Goal: Task Accomplishment & Management: Use online tool/utility

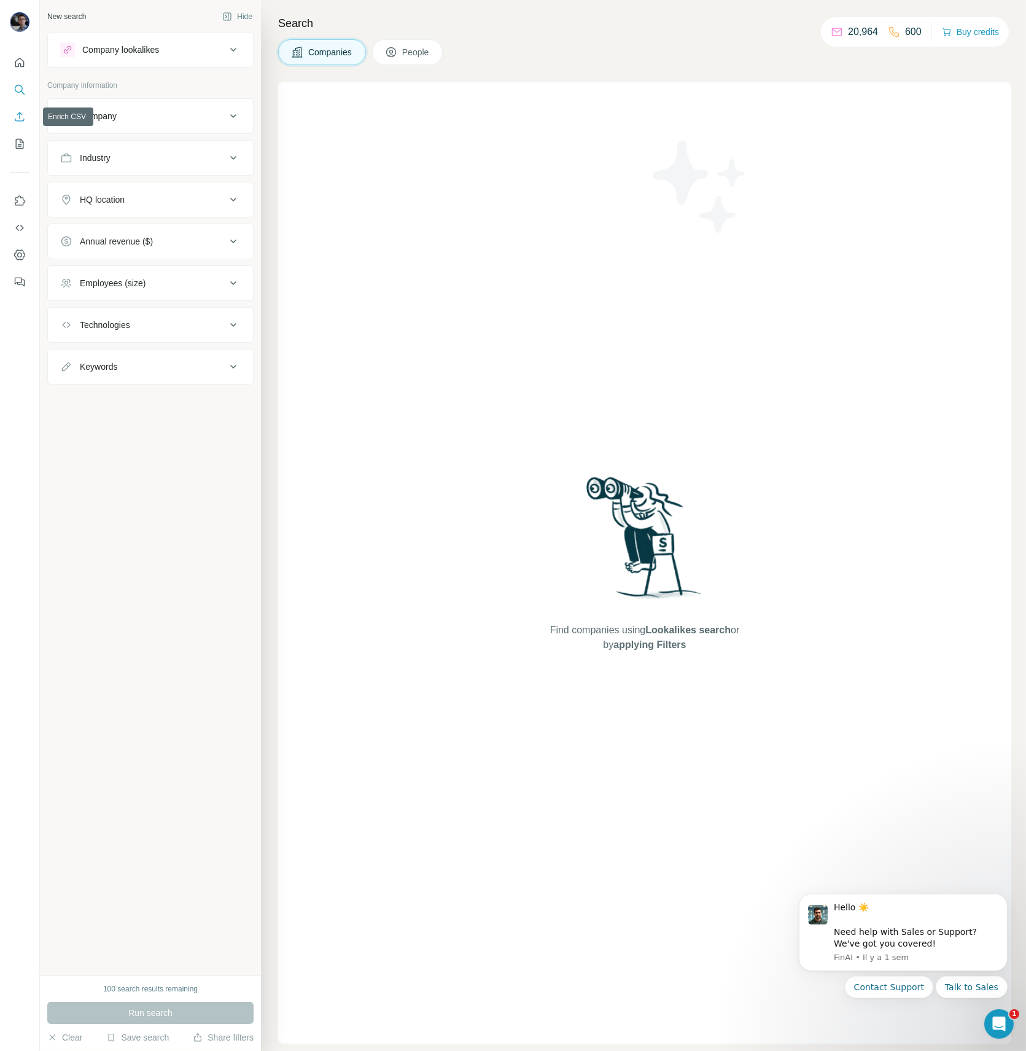
click at [17, 120] on icon "Enrich CSV" at bounding box center [19, 116] width 9 height 9
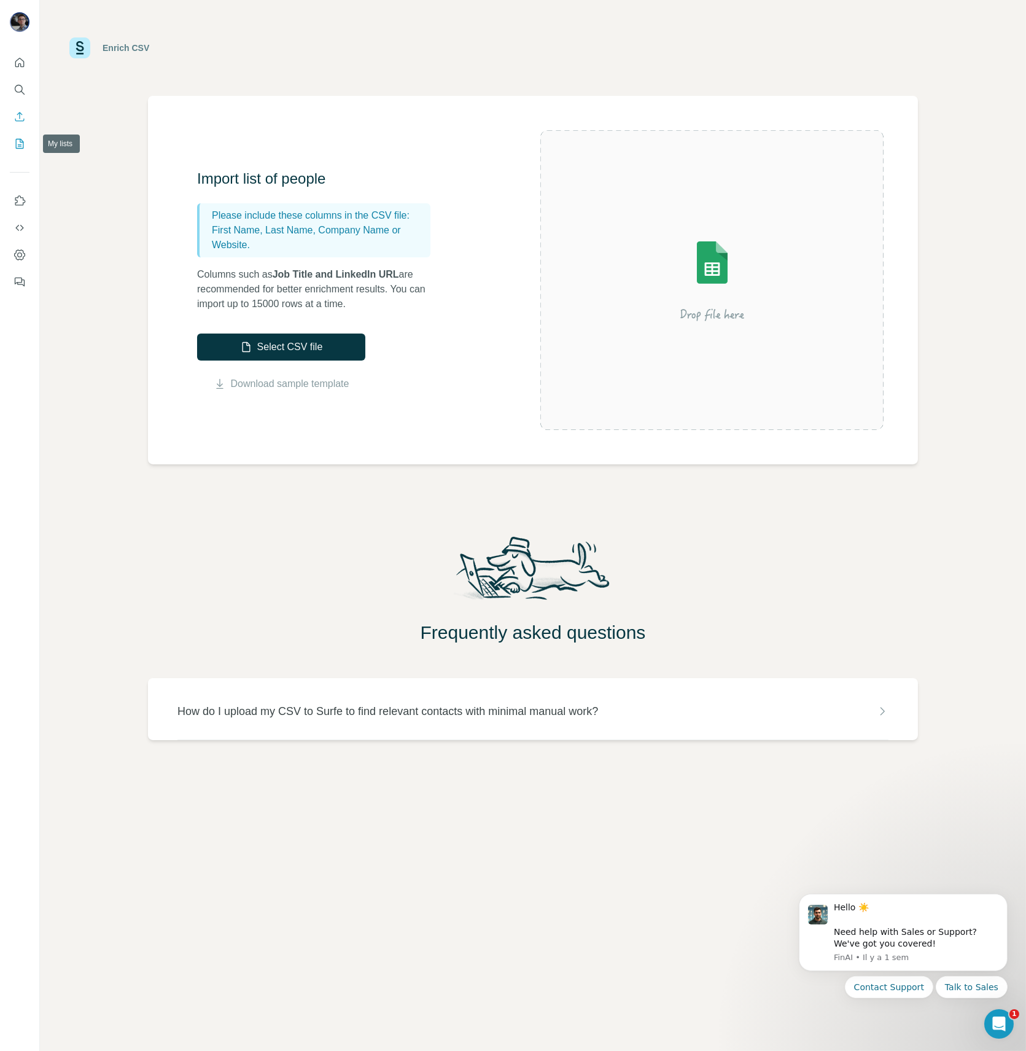
click at [20, 147] on icon "My lists" at bounding box center [20, 144] width 12 height 12
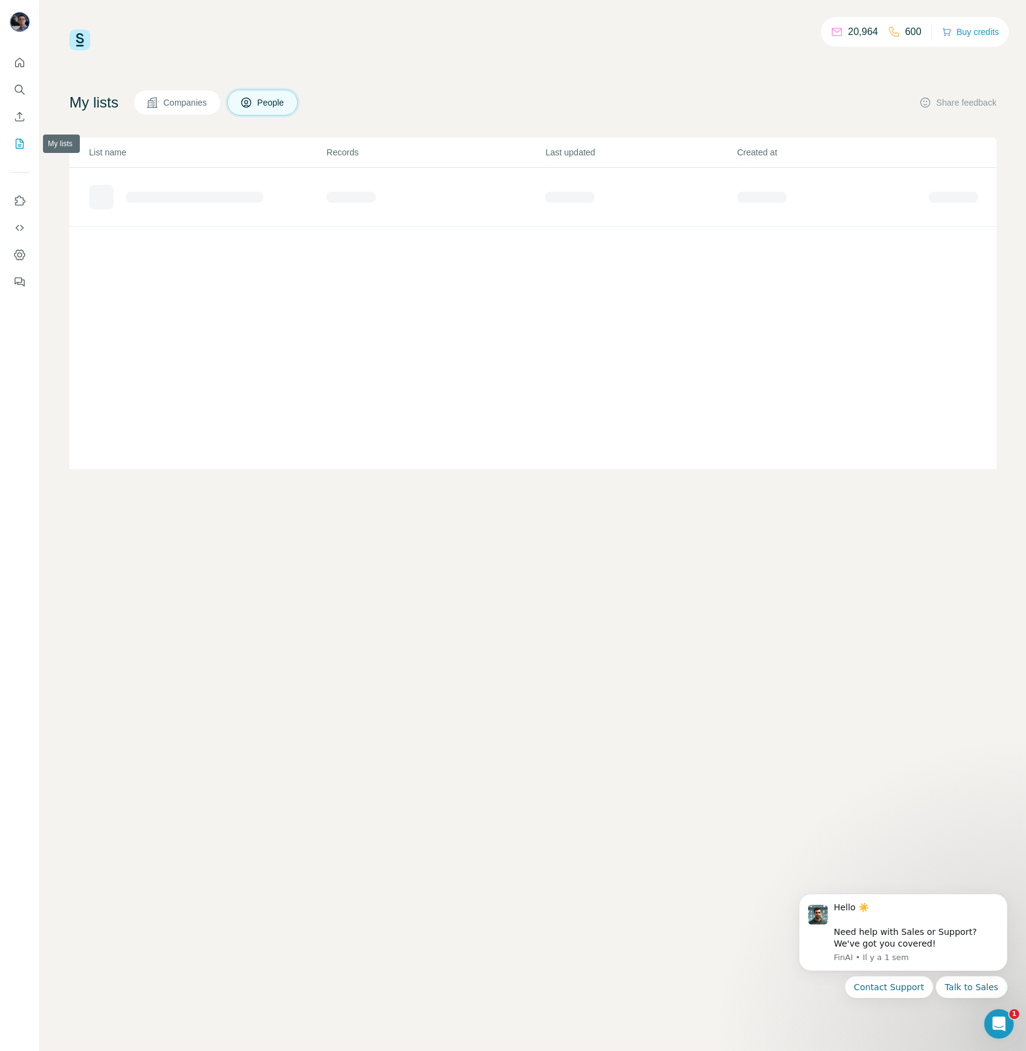
click at [20, 147] on icon "My lists" at bounding box center [20, 144] width 12 height 12
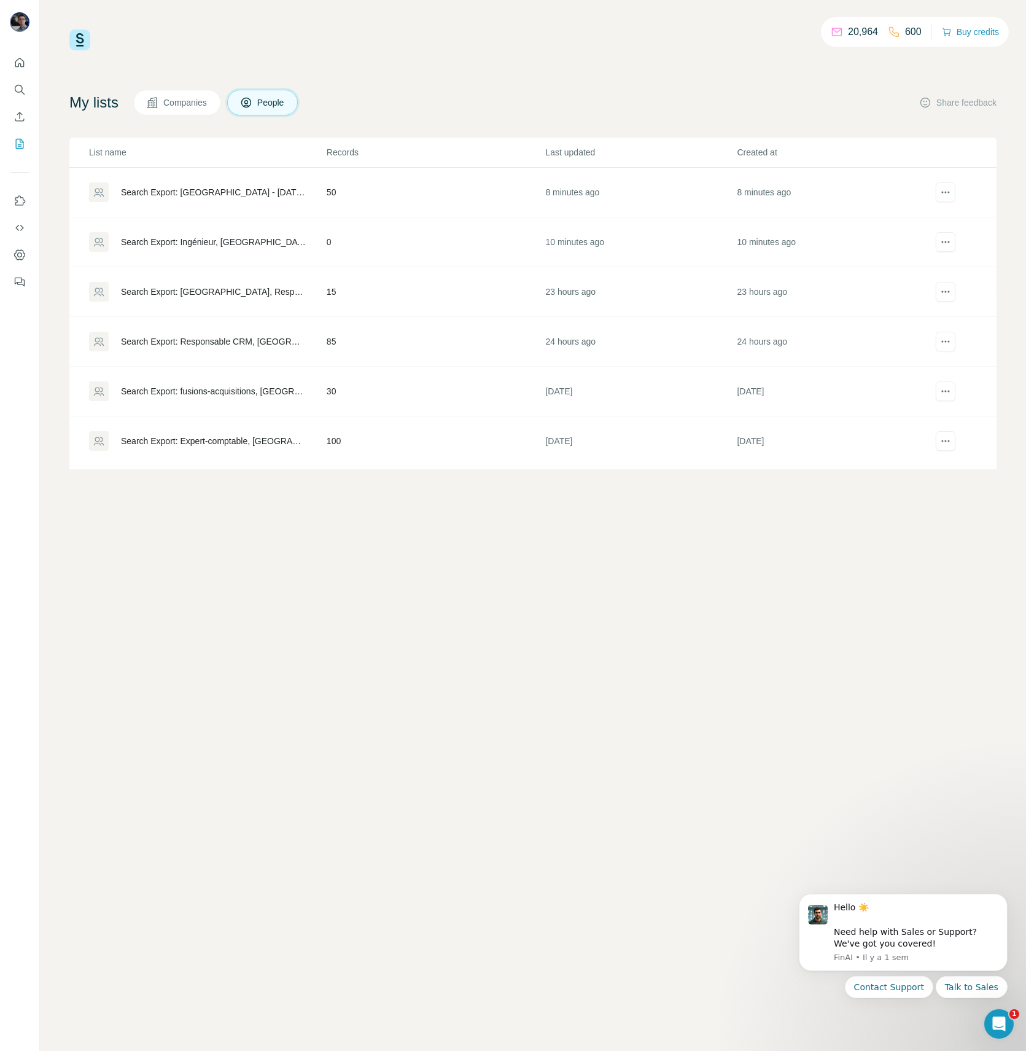
click at [440, 208] on td "50" at bounding box center [435, 193] width 219 height 50
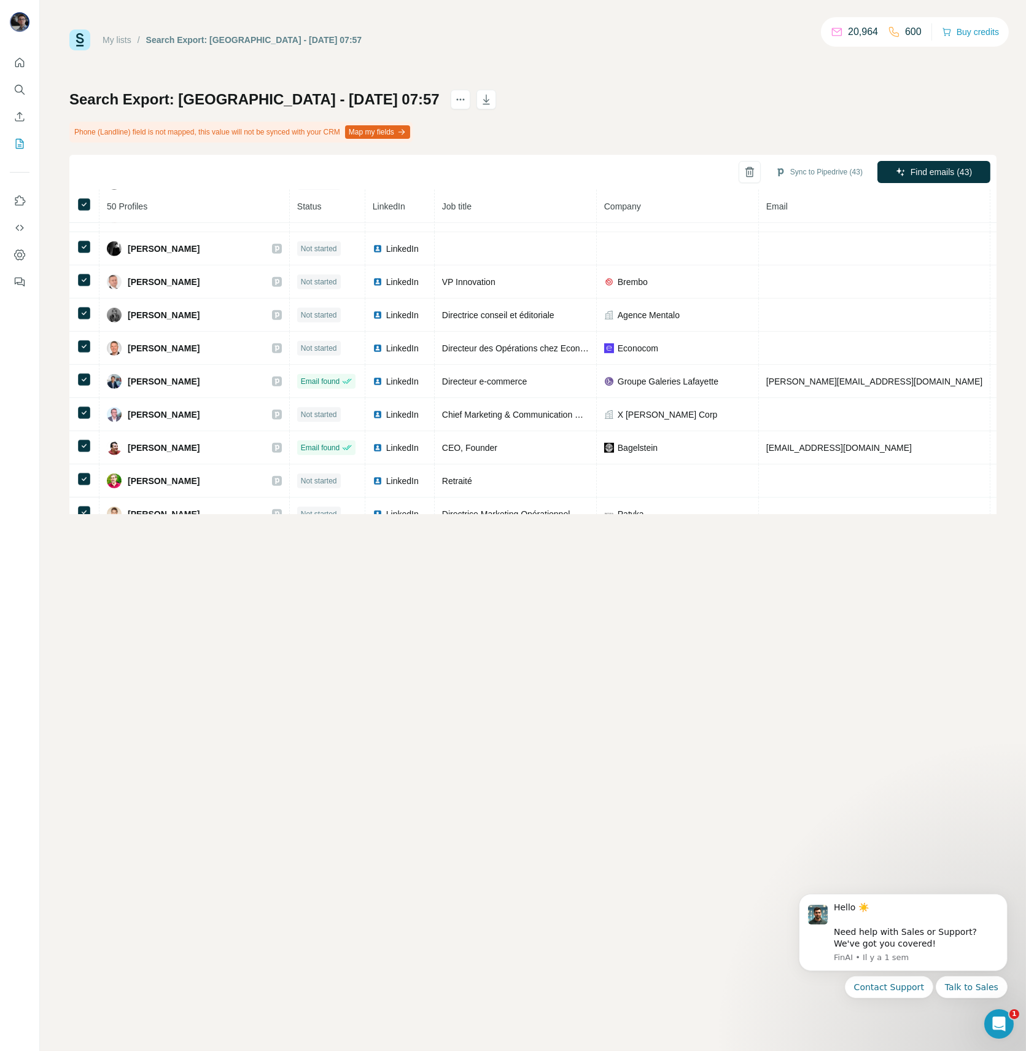
scroll to position [1353, 0]
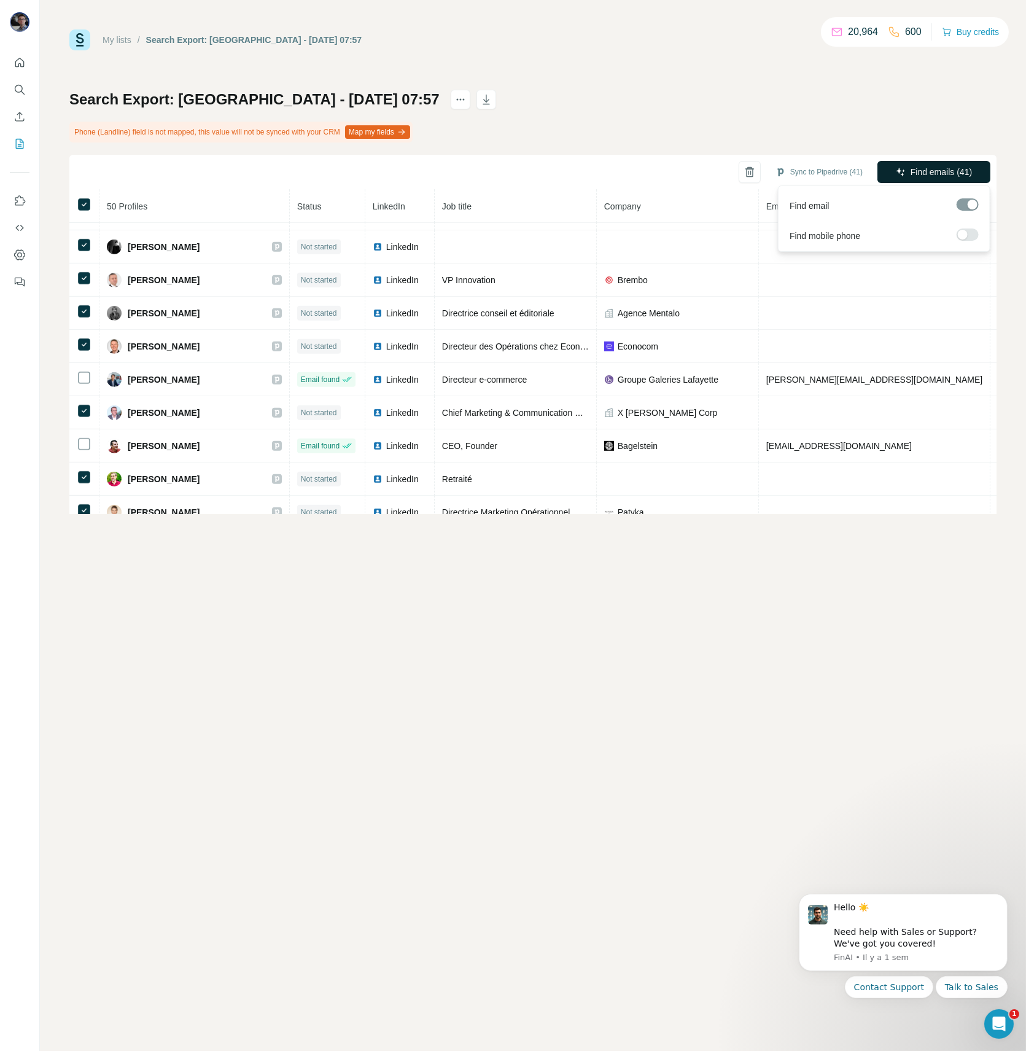
click at [925, 174] on span "Find emails (41)" at bounding box center [941, 172] width 61 height 12
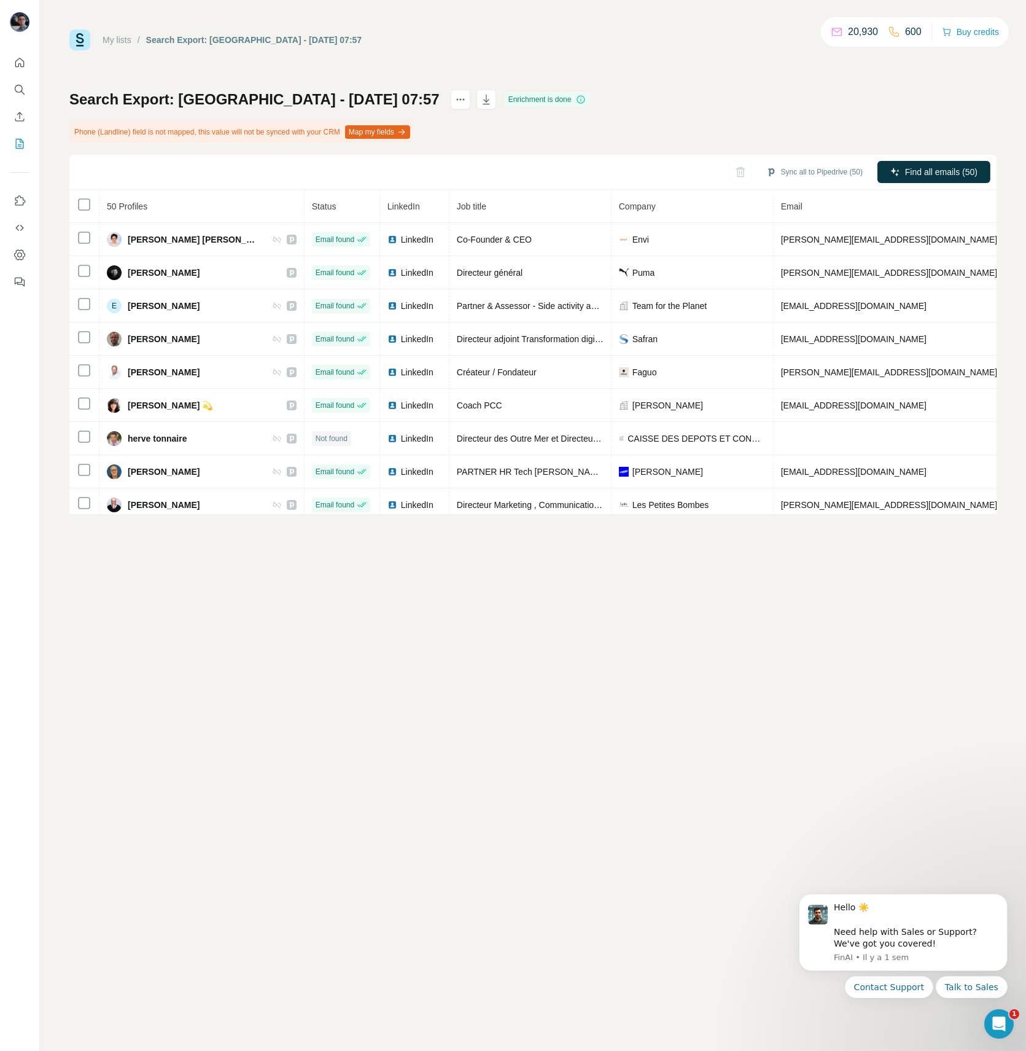
scroll to position [0, 0]
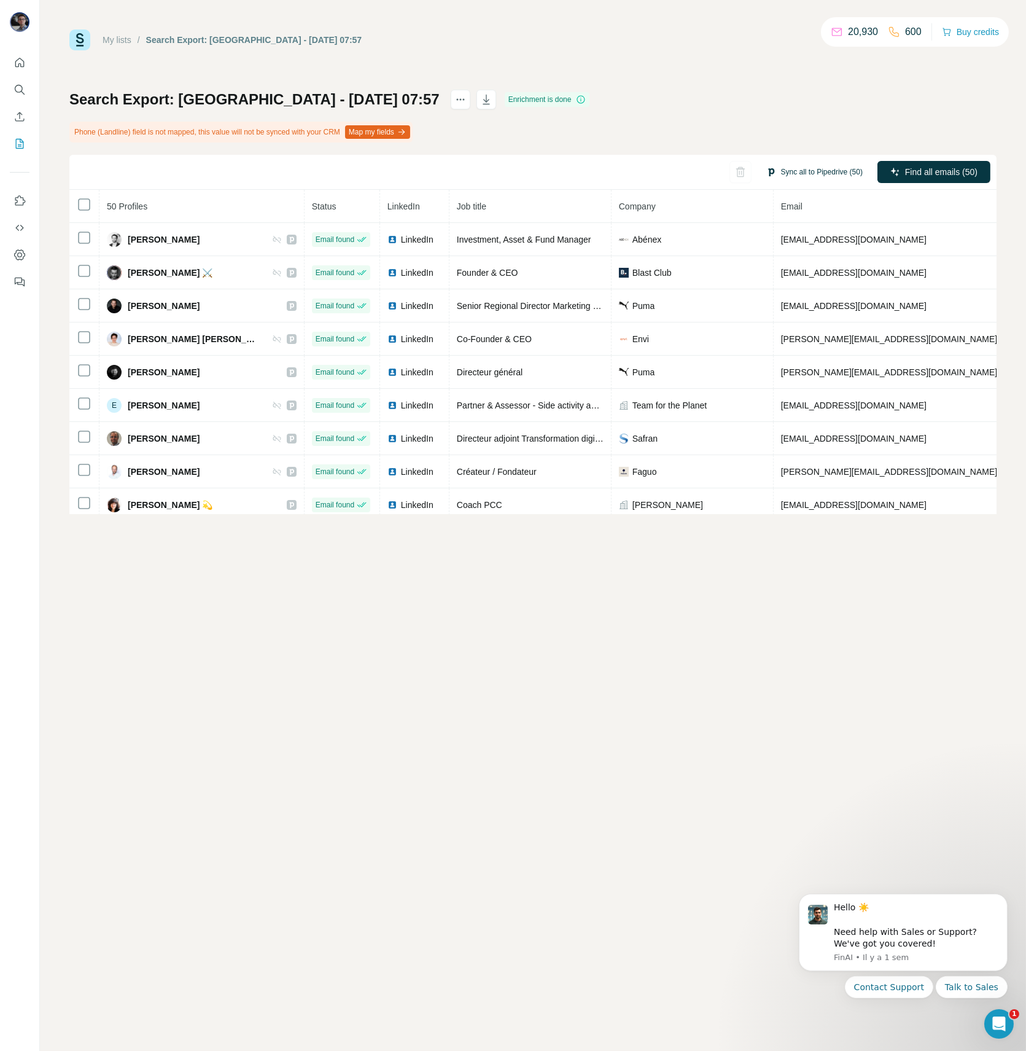
click at [832, 165] on button "Sync all to Pipedrive (50)" at bounding box center [815, 172] width 114 height 18
click at [792, 267] on button "Sync all to Pipedrive" at bounding box center [799, 264] width 136 height 25
